Goal: Book appointment/travel/reservation

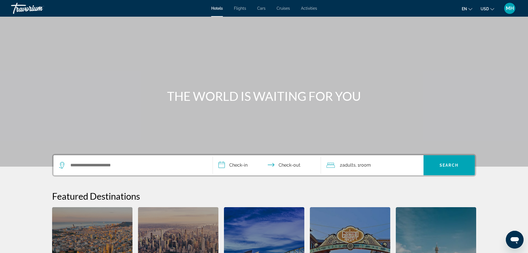
click at [312, 9] on span "Activities" at bounding box center [309, 8] width 16 height 4
click at [218, 9] on span "Hotels" at bounding box center [217, 8] width 12 height 4
click at [216, 11] on div "Hotels Flights Cars Cruises Activities Hotels Flights Cars Cruises Activities e…" at bounding box center [264, 8] width 528 height 14
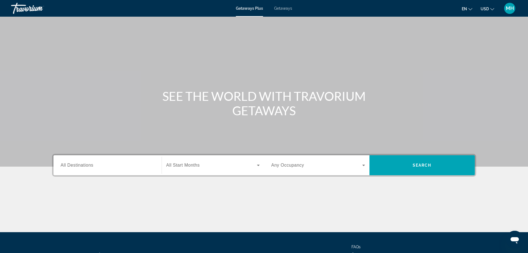
click at [282, 11] on div "Getaways Plus Getaways en English Español Français Italiano Português русский U…" at bounding box center [264, 8] width 528 height 14
click at [288, 7] on span "Getaways" at bounding box center [283, 8] width 18 height 4
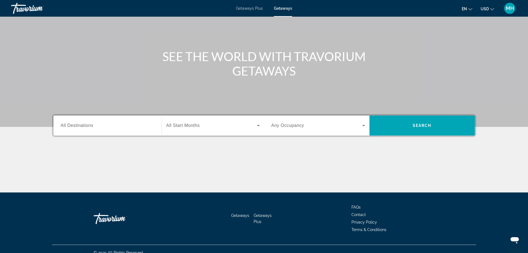
scroll to position [47, 0]
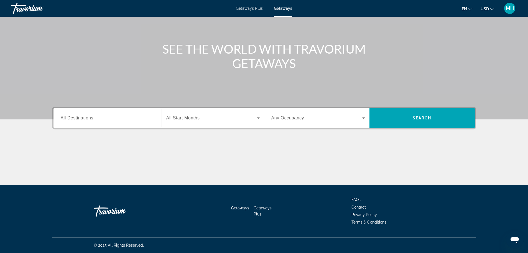
click at [78, 116] on span "All Destinations" at bounding box center [77, 117] width 33 height 5
click at [78, 116] on input "Destination All Destinations" at bounding box center [108, 118] width 94 height 7
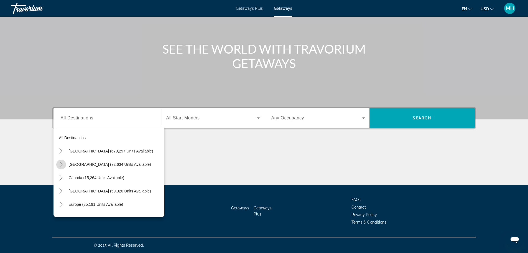
click at [62, 165] on icon "Toggle Mexico (72,634 units available)" at bounding box center [61, 164] width 6 height 6
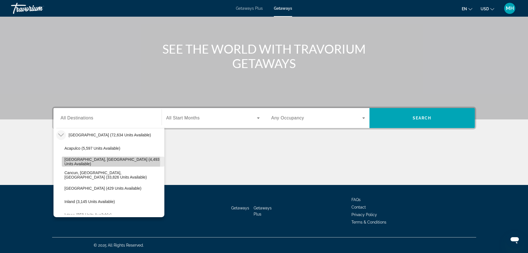
click at [86, 161] on span "Baja Peninsula, Los Cabos (4,493 units available)" at bounding box center [113, 161] width 97 height 9
type input "**********"
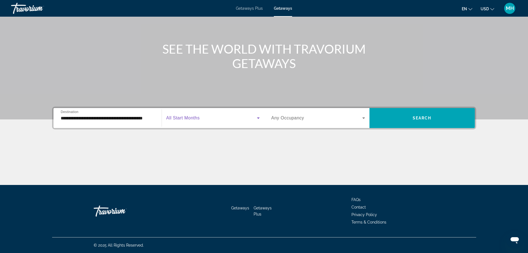
click at [259, 117] on icon "Search widget" at bounding box center [258, 117] width 3 height 1
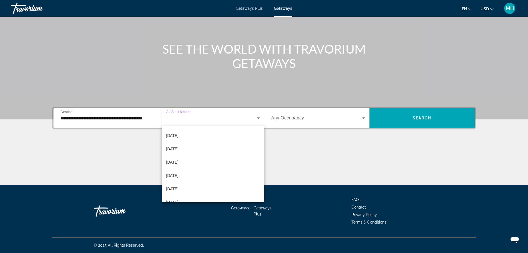
scroll to position [114, 0]
click at [176, 180] on span "[DATE]" at bounding box center [172, 179] width 12 height 7
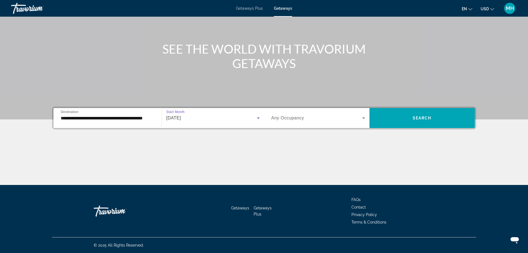
click at [357, 116] on span "Search widget" at bounding box center [316, 117] width 91 height 7
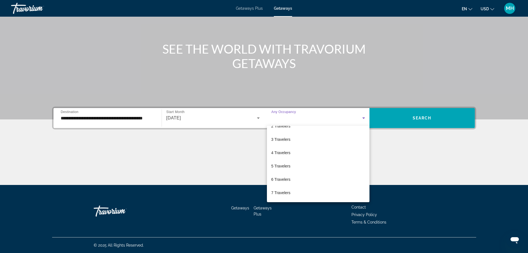
scroll to position [29, 0]
click at [300, 173] on mat-option "6 Travelers" at bounding box center [318, 171] width 103 height 13
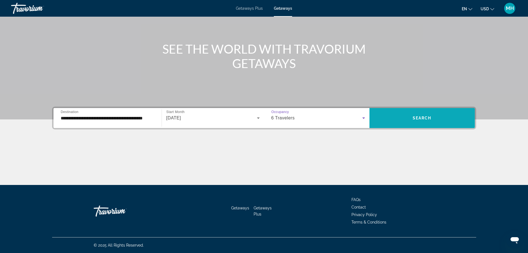
click at [412, 116] on span "Search widget" at bounding box center [422, 117] width 105 height 13
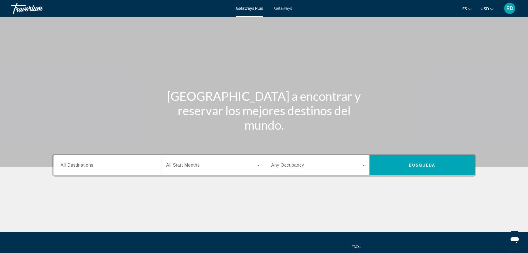
click at [277, 8] on span "Getaways" at bounding box center [283, 8] width 18 height 4
click at [90, 163] on span "All Destinations" at bounding box center [77, 164] width 33 height 5
click at [90, 163] on input "Destination All Destinations" at bounding box center [108, 165] width 94 height 7
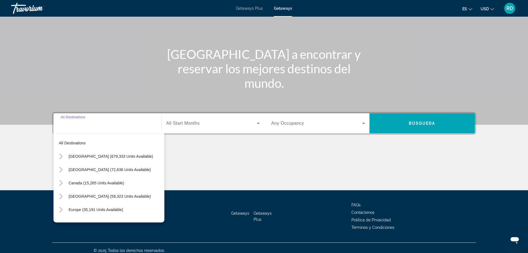
scroll to position [47, 0]
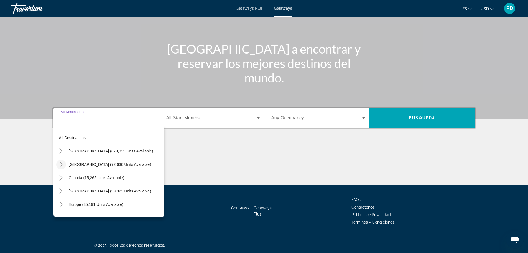
click at [62, 164] on icon "Toggle Mexico (72,636 units available)" at bounding box center [61, 164] width 6 height 6
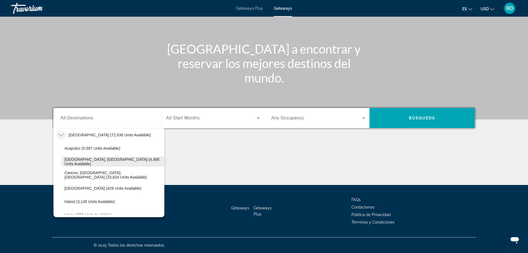
click at [92, 162] on span "[GEOGRAPHIC_DATA], [GEOGRAPHIC_DATA] (4,495 units available)" at bounding box center [113, 161] width 97 height 9
type input "**********"
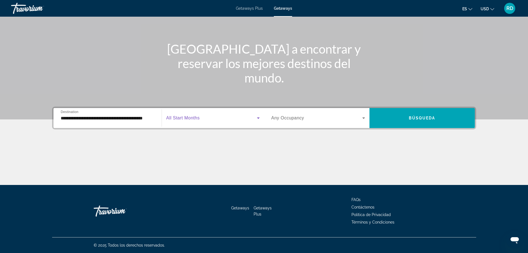
click at [201, 116] on span "Search widget" at bounding box center [211, 117] width 91 height 7
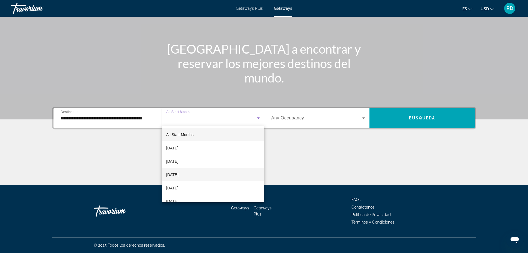
click at [179, 175] on span "[DATE]" at bounding box center [172, 174] width 12 height 7
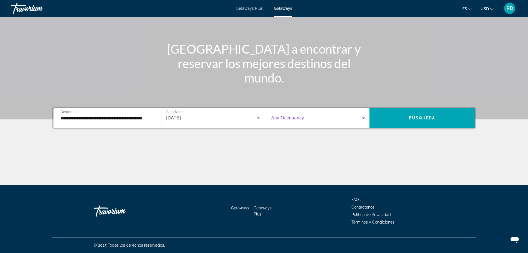
click at [359, 117] on span "Search widget" at bounding box center [316, 117] width 91 height 7
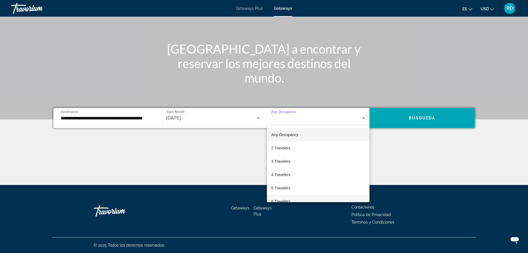
drag, startPoint x: 288, startPoint y: 200, endPoint x: 304, endPoint y: 192, distance: 17.4
click at [288, 199] on span "6 Travelers" at bounding box center [280, 201] width 19 height 7
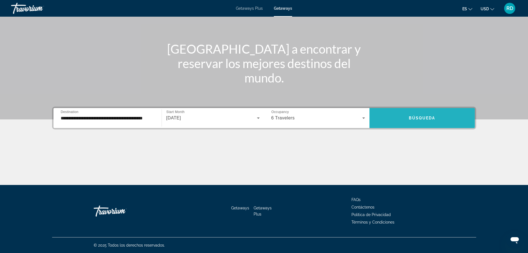
click at [415, 119] on span "Búsqueda" at bounding box center [422, 118] width 27 height 4
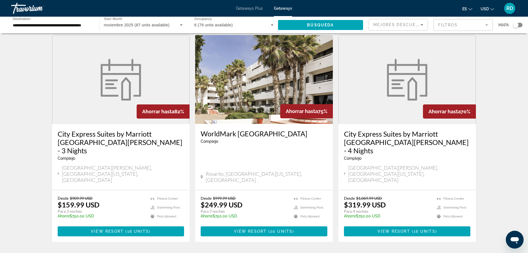
scroll to position [7, 0]
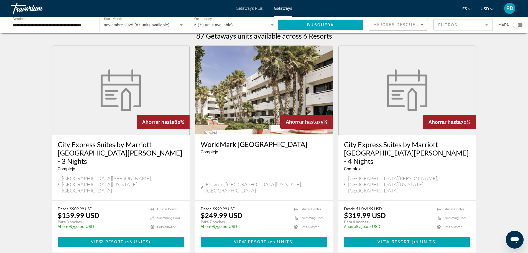
click at [79, 211] on p "$159.99 USD" at bounding box center [79, 215] width 42 height 8
click at [116, 239] on span "View Resort" at bounding box center [107, 241] width 33 height 4
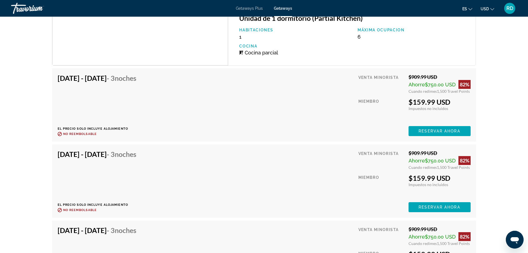
scroll to position [970, 0]
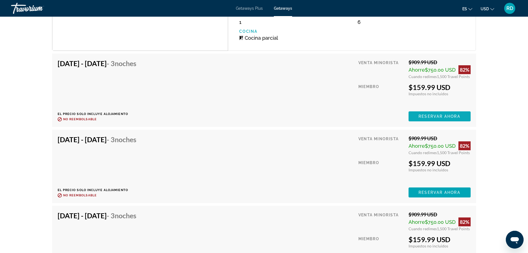
click at [438, 114] on span "Reservar ahora" at bounding box center [440, 116] width 42 height 4
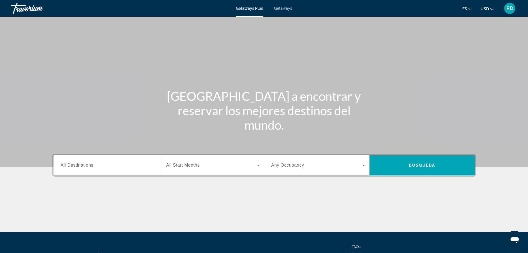
click at [286, 8] on span "Getaways" at bounding box center [283, 8] width 18 height 4
click at [77, 166] on span "All Destinations" at bounding box center [77, 164] width 33 height 5
click at [77, 166] on input "Destination All Destinations" at bounding box center [108, 165] width 94 height 7
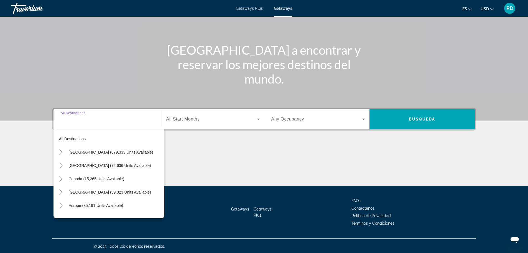
scroll to position [47, 0]
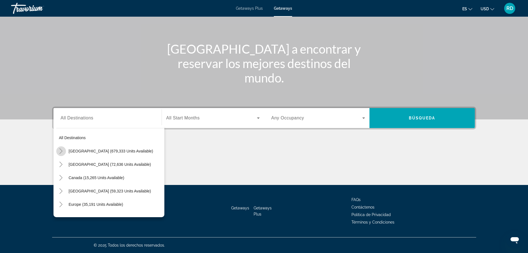
click at [61, 152] on icon "Toggle United States (679,333 units available)" at bounding box center [61, 151] width 3 height 6
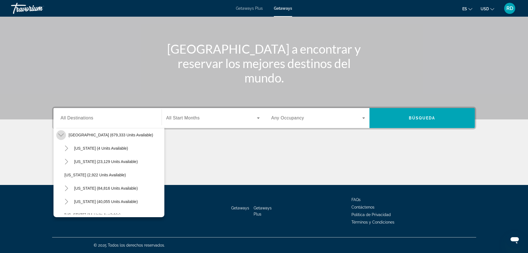
click at [61, 135] on icon "Toggle United States (679,333 units available)" at bounding box center [61, 135] width 6 height 6
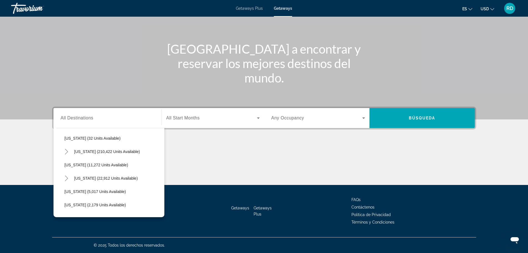
scroll to position [127, 0]
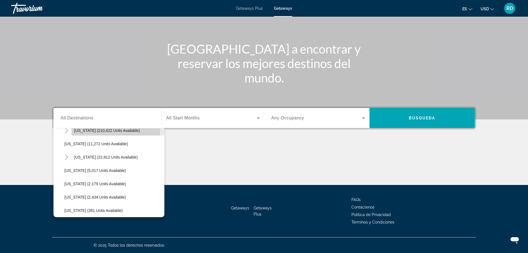
click at [92, 129] on span "Florida (210,422 units available)" at bounding box center [107, 130] width 66 height 4
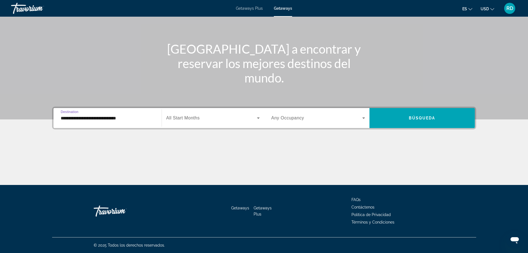
click at [65, 118] on input "**********" at bounding box center [108, 118] width 94 height 7
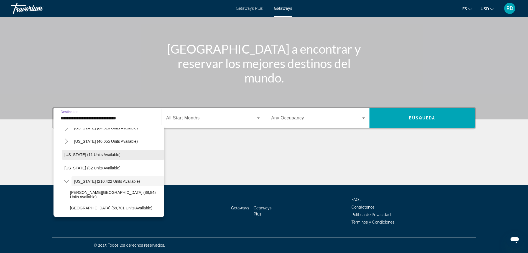
scroll to position [86, 0]
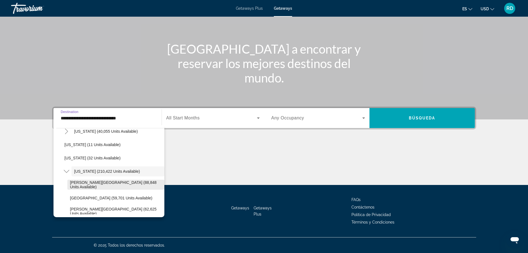
click at [103, 185] on span "Orlando & Disney Area (88,848 units available)" at bounding box center [115, 184] width 91 height 9
type input "**********"
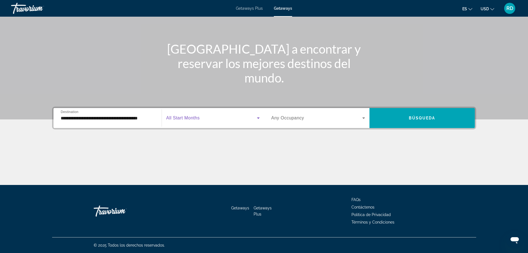
click at [249, 118] on span "Search widget" at bounding box center [211, 117] width 91 height 7
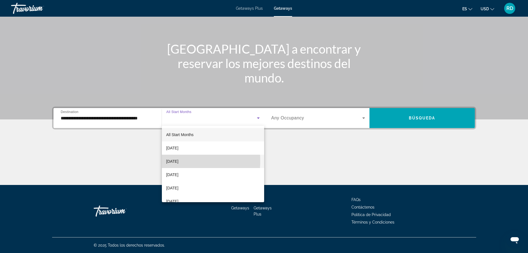
click at [175, 160] on span "[DATE]" at bounding box center [172, 161] width 12 height 7
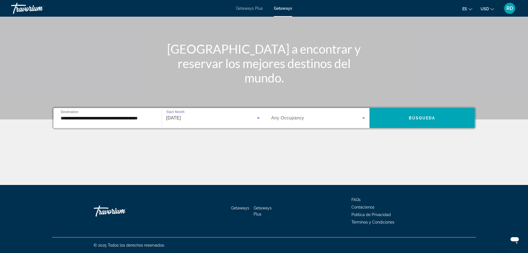
click at [297, 118] on span "Any Occupancy" at bounding box center [287, 117] width 33 height 5
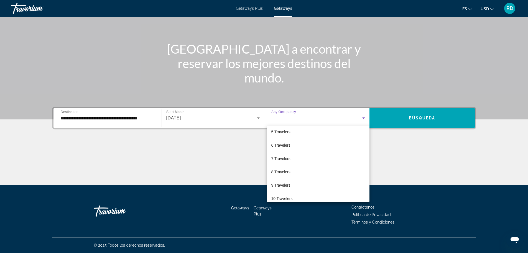
scroll to position [61, 0]
click at [294, 139] on mat-option "6 Travelers" at bounding box center [318, 139] width 103 height 13
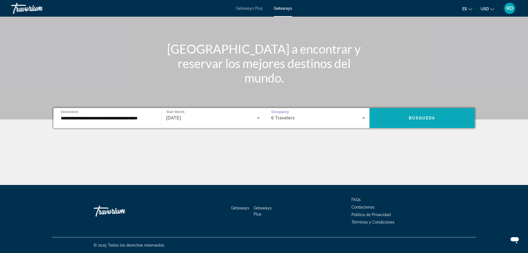
click at [398, 118] on span "Search widget" at bounding box center [422, 117] width 105 height 13
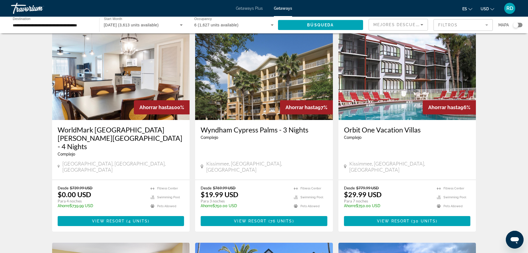
scroll to position [249, 0]
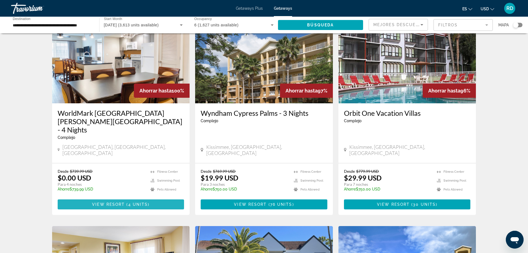
click at [103, 202] on span "View Resort" at bounding box center [108, 204] width 33 height 4
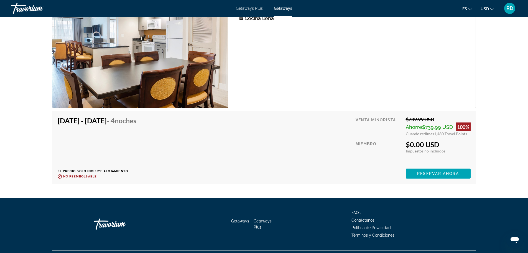
scroll to position [1120, 0]
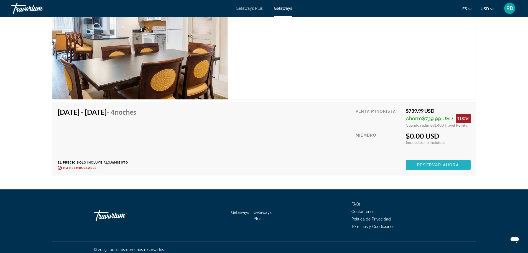
click at [430, 162] on span "Reservar ahora" at bounding box center [438, 164] width 42 height 4
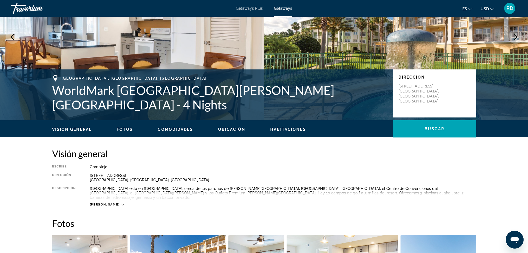
scroll to position [83, 0]
